Goal: Information Seeking & Learning: Check status

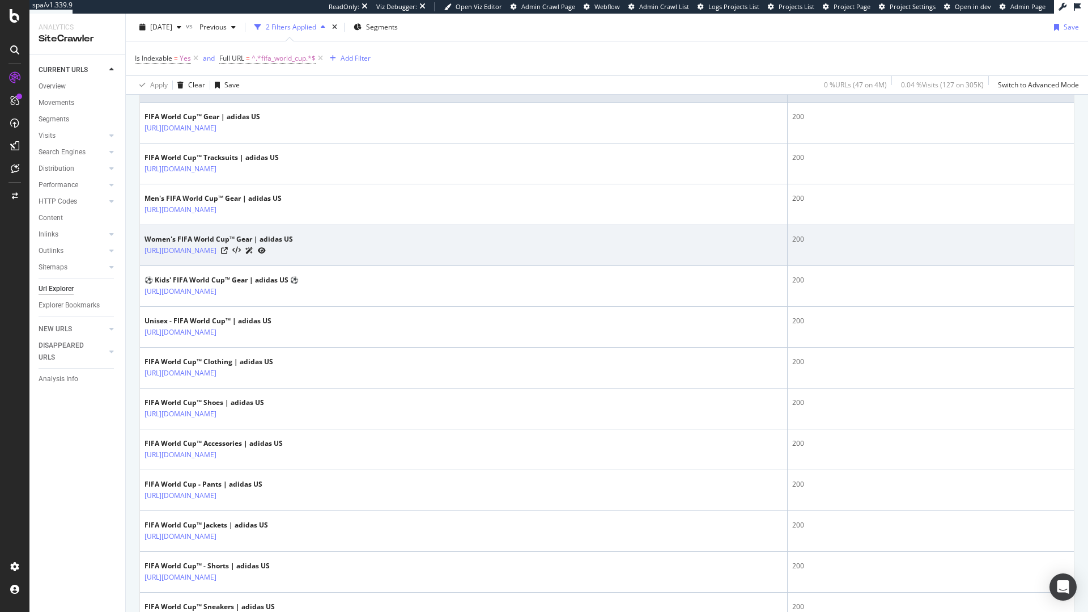
scroll to position [345, 0]
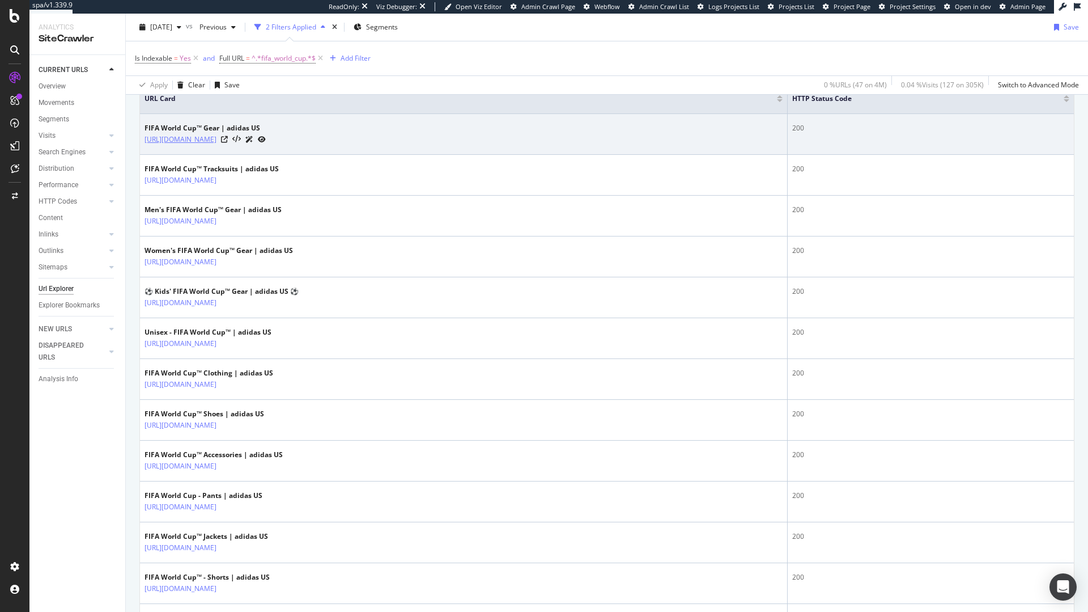
click at [217, 141] on link "[URL][DOMAIN_NAME]" at bounding box center [181, 139] width 72 height 11
click at [228, 139] on icon at bounding box center [224, 139] width 7 height 7
